Goal: Find contact information: Find contact information

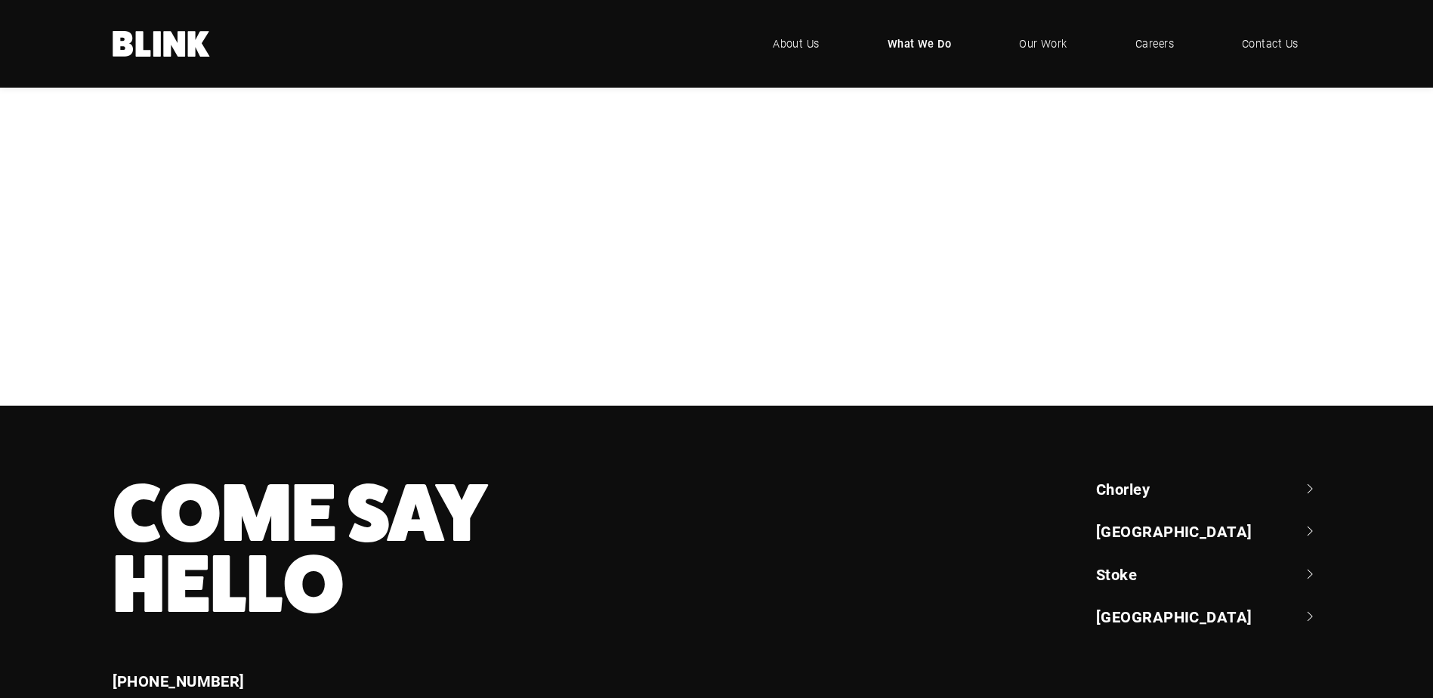
scroll to position [799, 0]
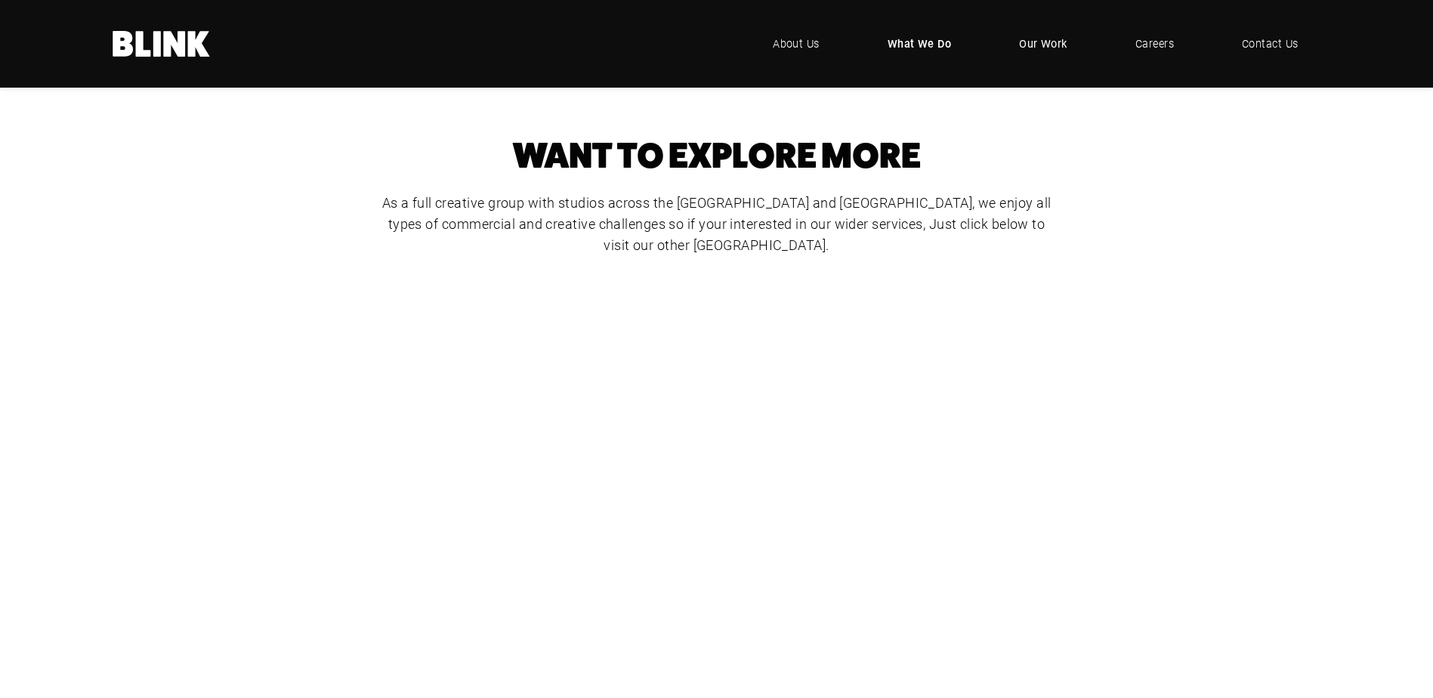
click at [1059, 43] on span "Our Work" at bounding box center [1043, 44] width 48 height 17
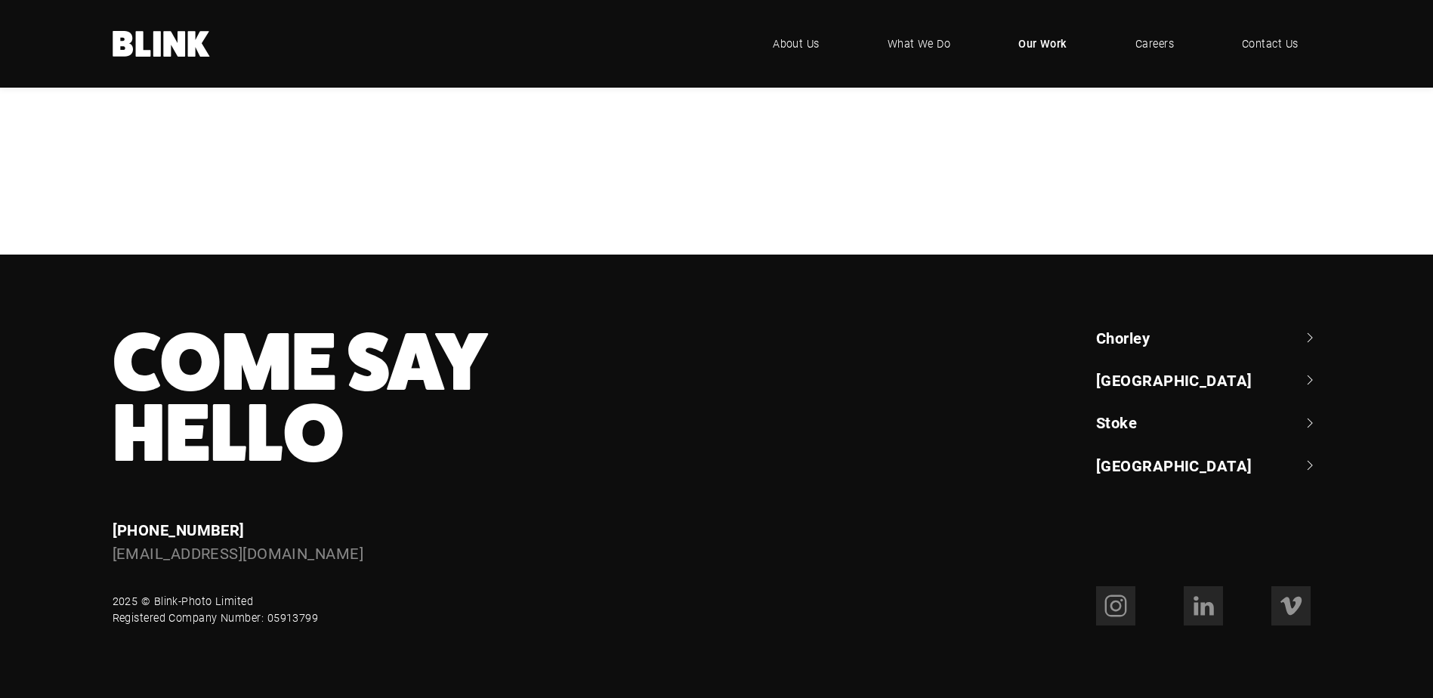
scroll to position [755, 0]
click at [0, 0] on div "Bathroom Brands" at bounding box center [0, 0] width 0 height 0
drag, startPoint x: 109, startPoint y: 556, endPoint x: 325, endPoint y: 551, distance: 216.1
click at [325, 551] on div "Enquiries [PHONE_NUMBER] [EMAIL_ADDRESS][DOMAIN_NAME]" at bounding box center [460, 542] width 738 height 48
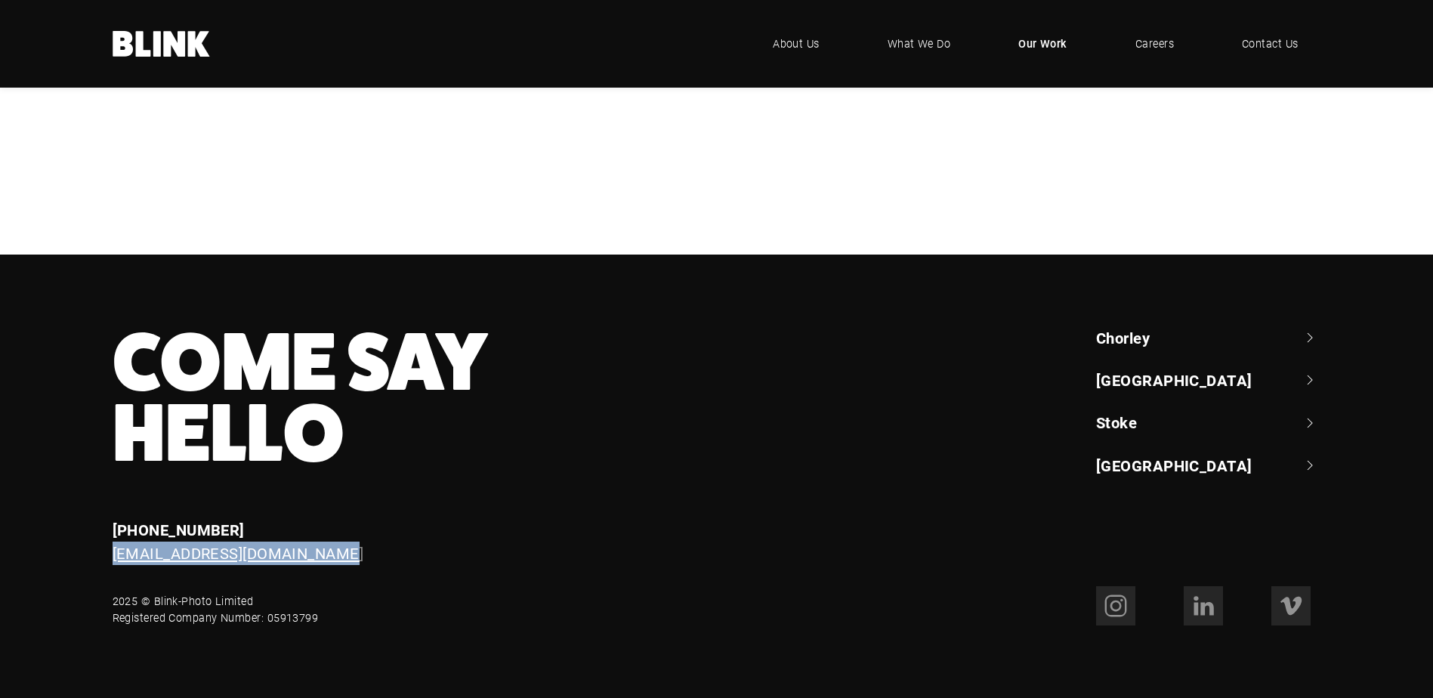
drag, startPoint x: 325, startPoint y: 551, endPoint x: 283, endPoint y: 551, distance: 41.5
copy link "[EMAIL_ADDRESS][DOMAIN_NAME]"
click at [1160, 381] on link "[GEOGRAPHIC_DATA]" at bounding box center [1208, 379] width 225 height 21
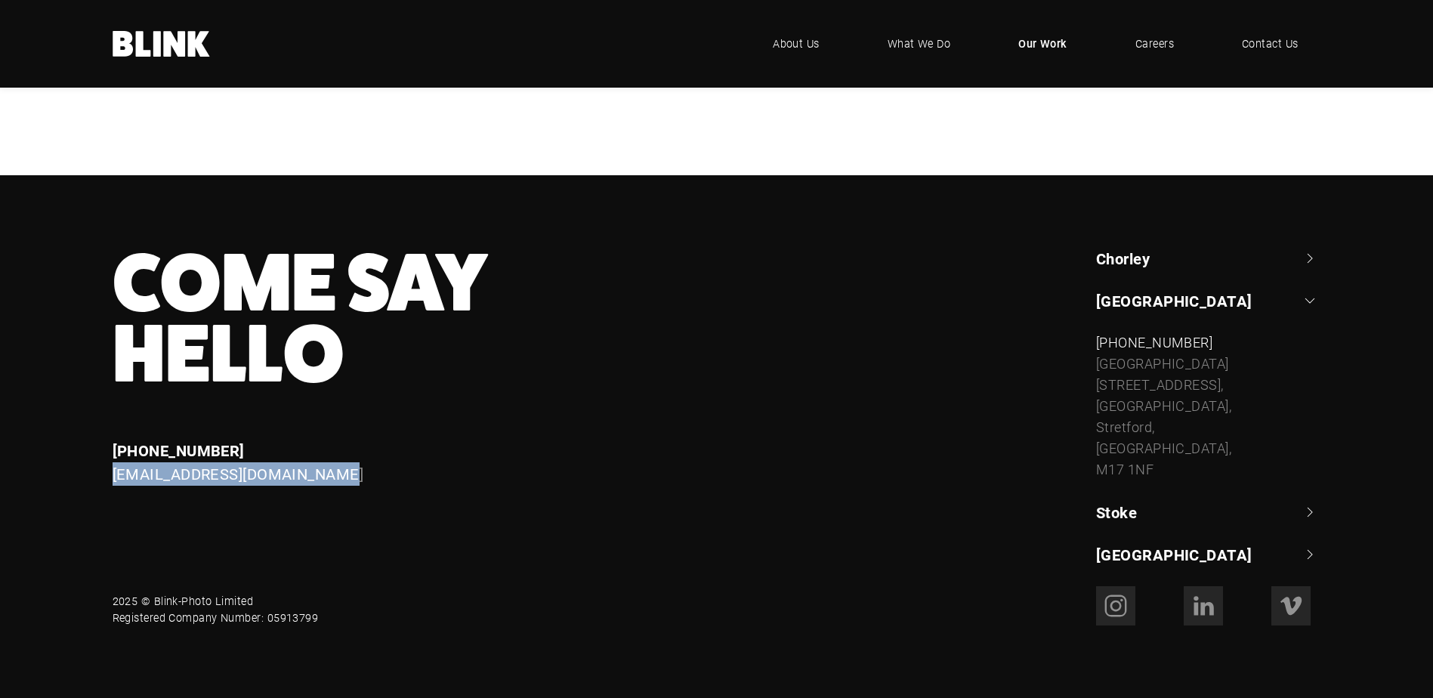
click at [1160, 311] on link "[GEOGRAPHIC_DATA]" at bounding box center [1208, 300] width 225 height 21
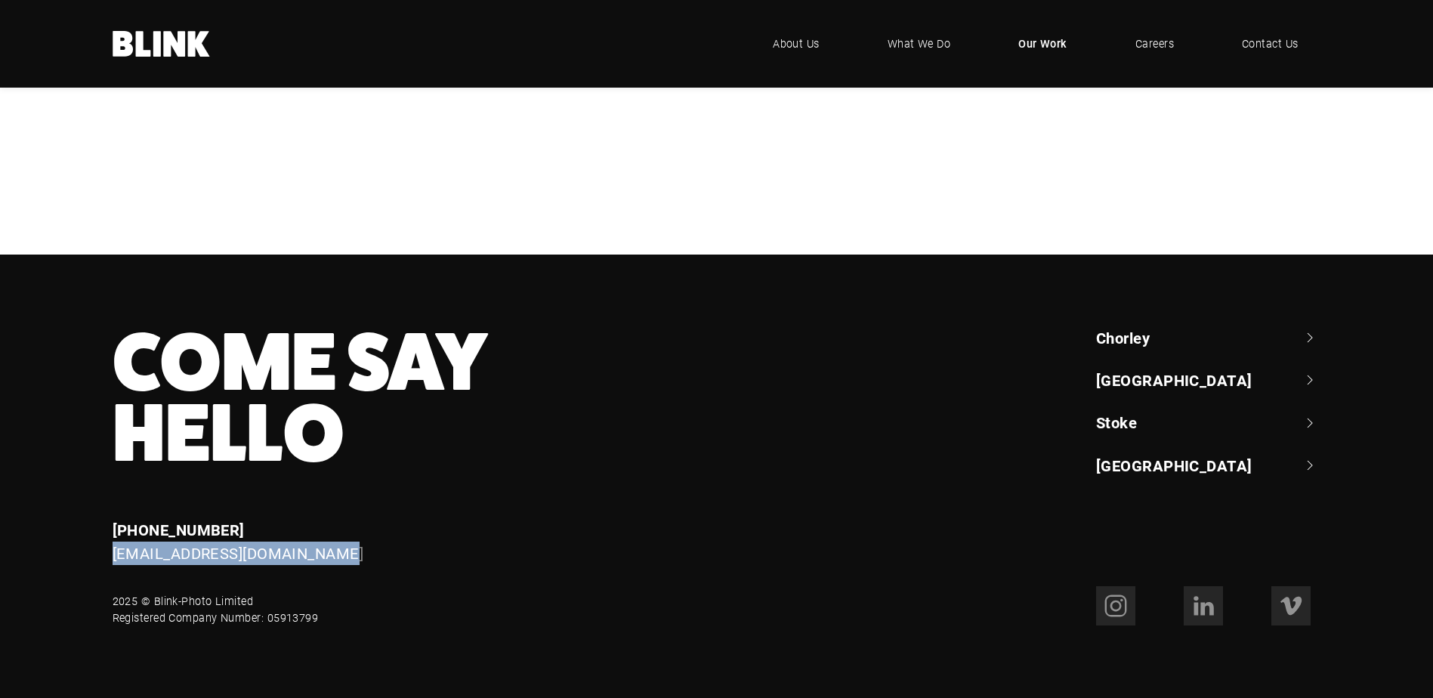
click at [1160, 381] on link "[GEOGRAPHIC_DATA]" at bounding box center [1208, 379] width 225 height 21
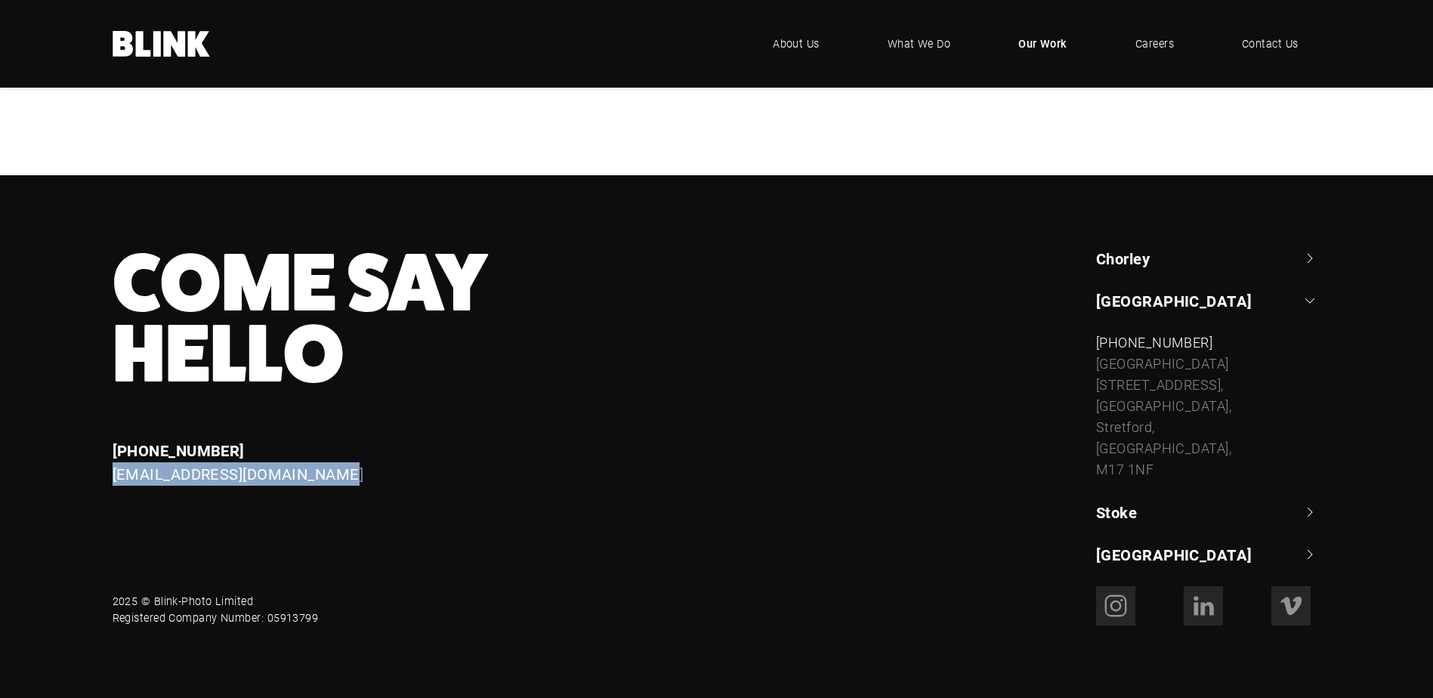
click at [1127, 523] on link "Stoke" at bounding box center [1208, 512] width 225 height 21
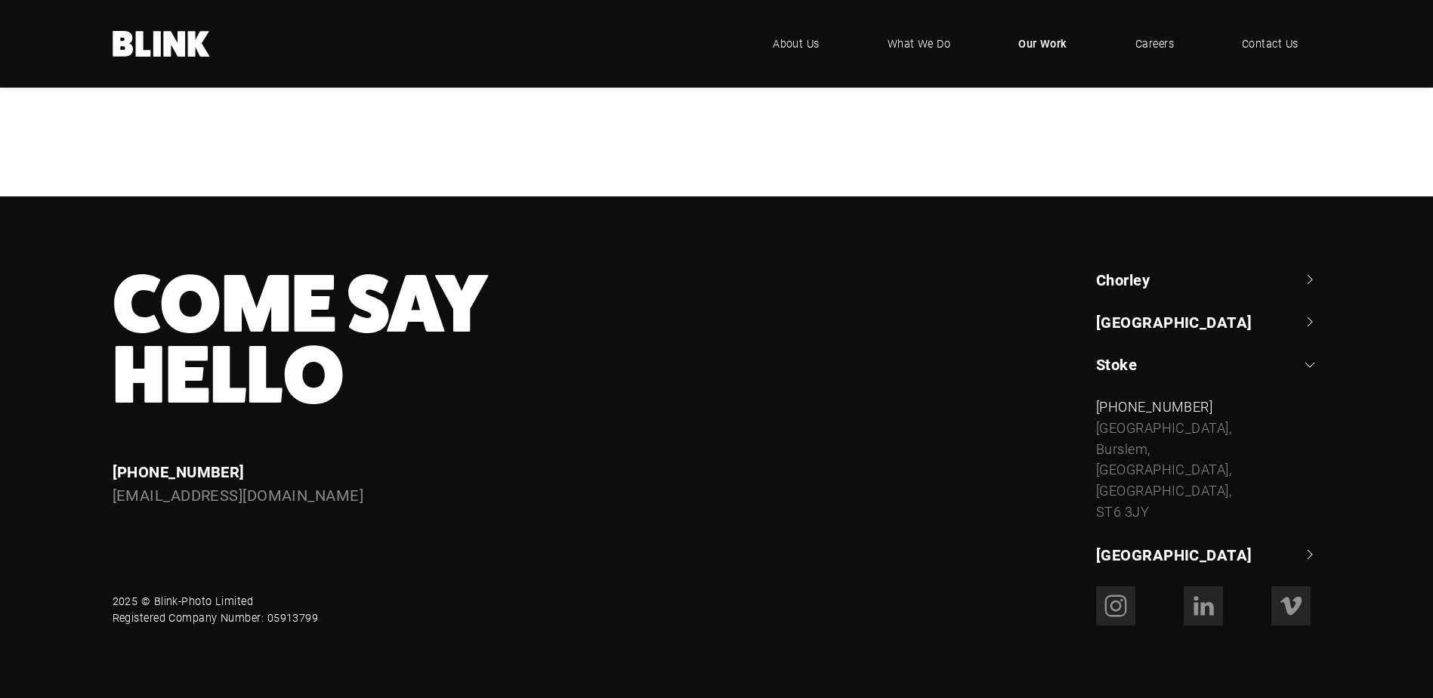
click at [1123, 348] on ul "[GEOGRAPHIC_DATA] +44 (0) 1257 264 [STREET_ADDRESS] [PHONE_NUMBER] [STREET_ADDR…" at bounding box center [1208, 417] width 225 height 297
click at [1130, 290] on link "Chorley" at bounding box center [1208, 279] width 225 height 21
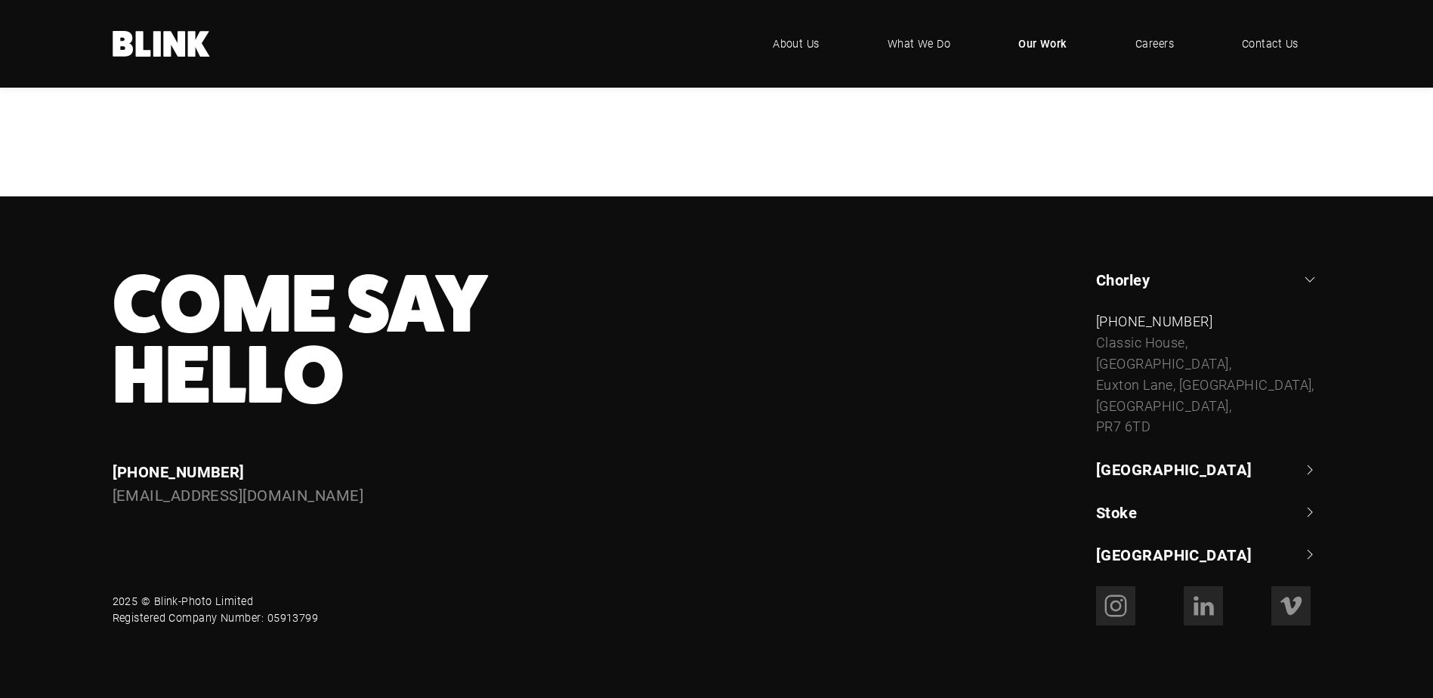
scroll to position [741, 0]
click at [1293, 46] on span "Contact Us" at bounding box center [1269, 44] width 57 height 17
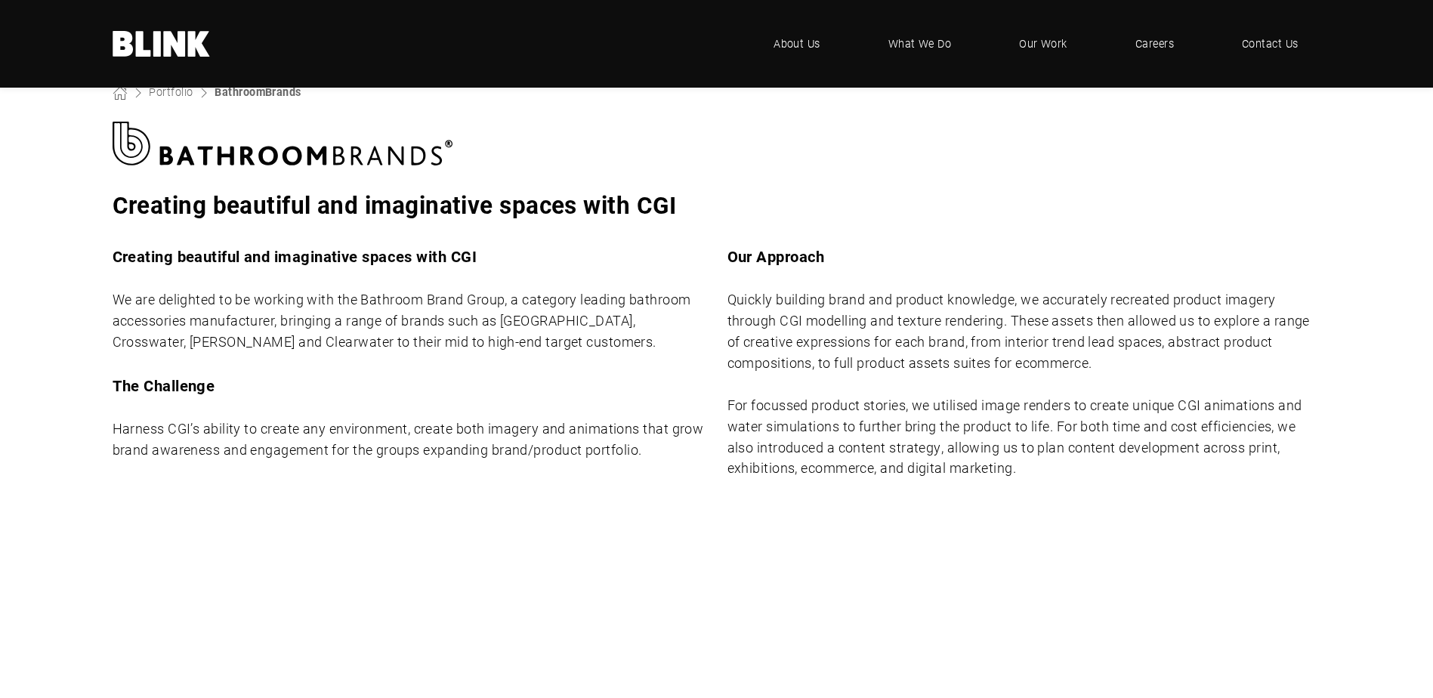
scroll to position [831, 0]
